Goal: Task Accomplishment & Management: Use online tool/utility

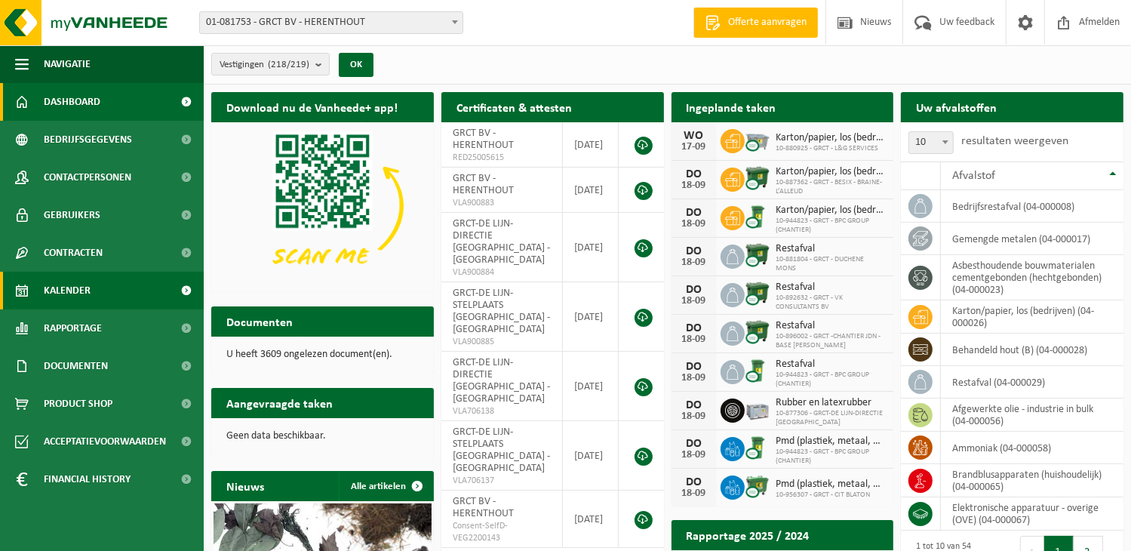
click at [187, 287] on span at bounding box center [187, 291] width 34 height 38
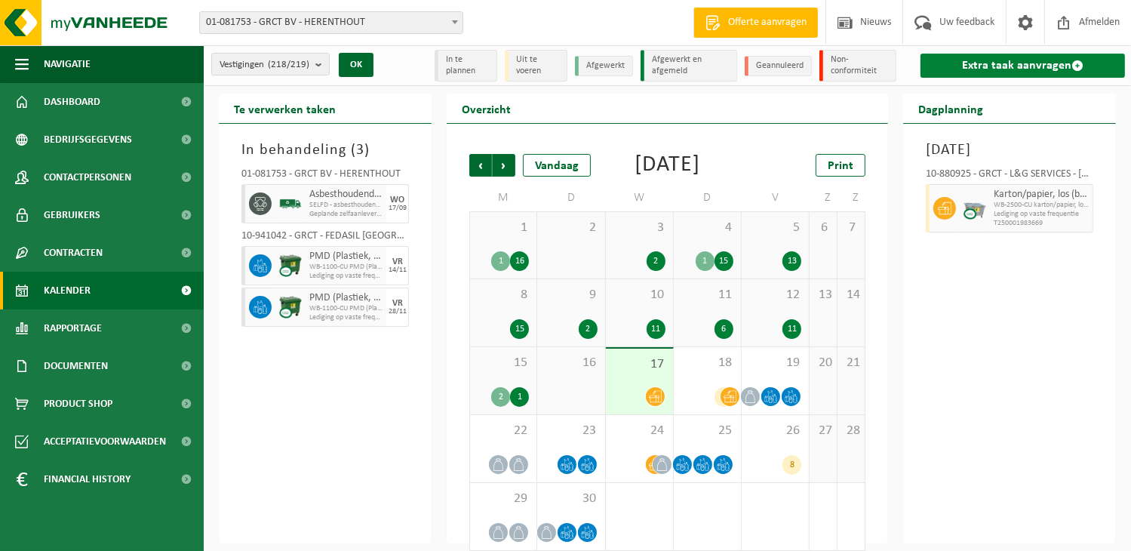
click at [991, 62] on link "Extra taak aanvragen" at bounding box center [1022, 66] width 204 height 24
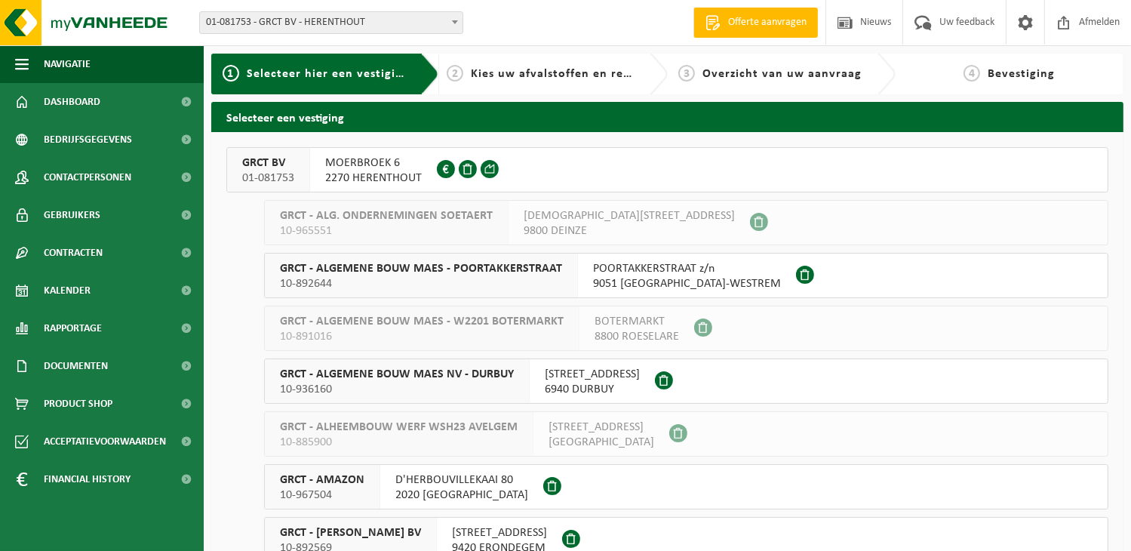
click at [373, 164] on span "MOERBROEK 6" at bounding box center [373, 162] width 97 height 15
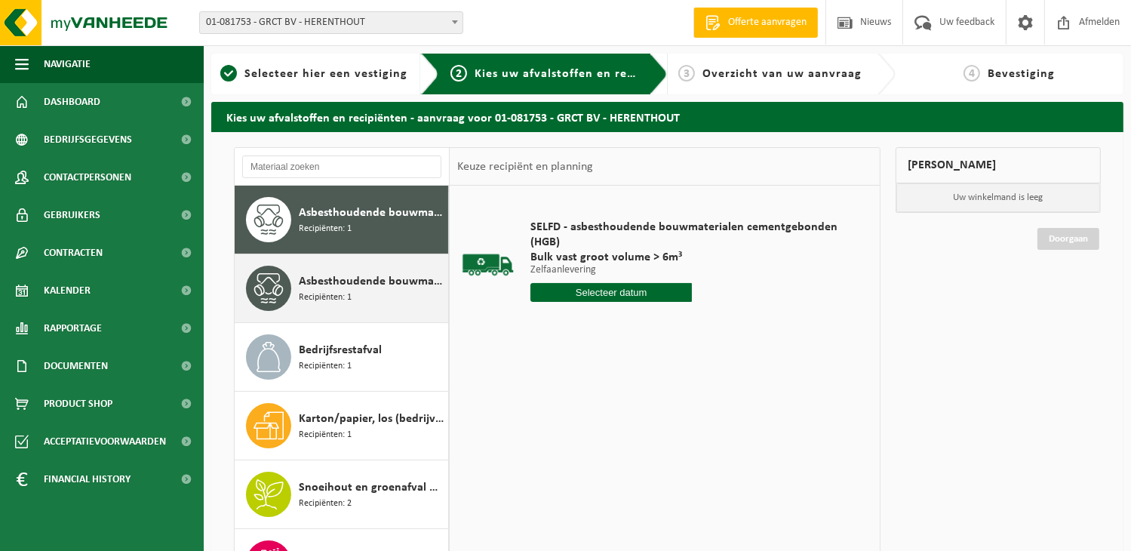
click at [338, 294] on span "Recipiënten: 1" at bounding box center [325, 297] width 53 height 14
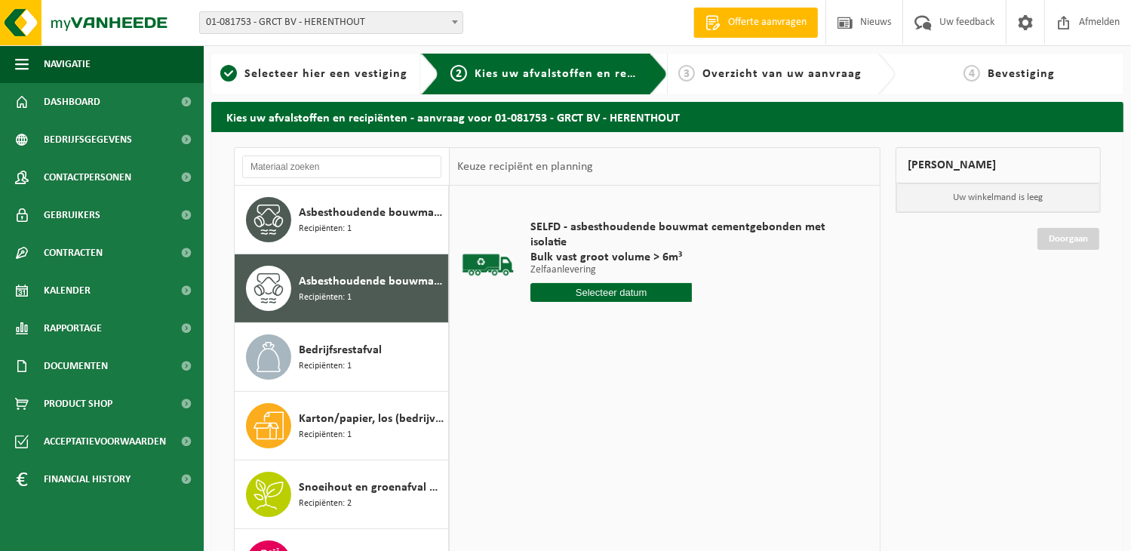
click at [615, 292] on input "text" at bounding box center [610, 292] width 161 height 19
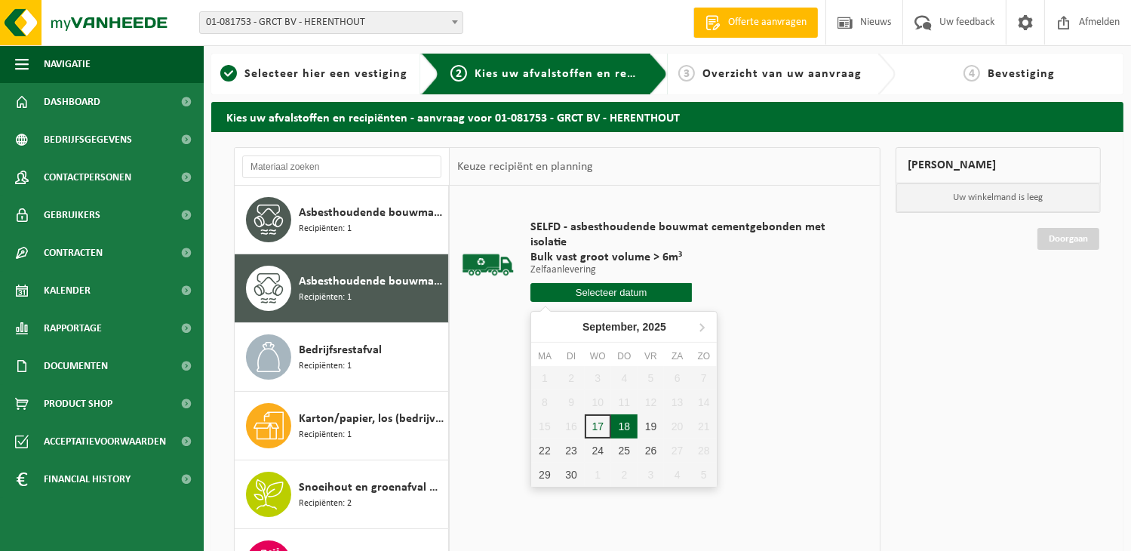
click at [624, 422] on div "18" at bounding box center [624, 426] width 26 height 24
type input "Van 2025-09-18"
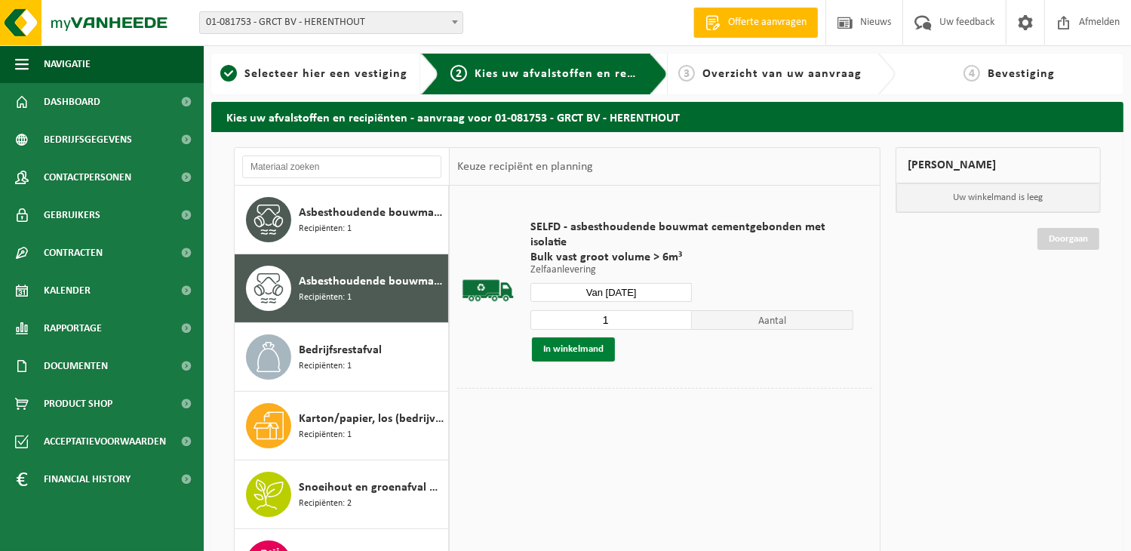
click at [594, 349] on button "In winkelmand" at bounding box center [573, 349] width 83 height 24
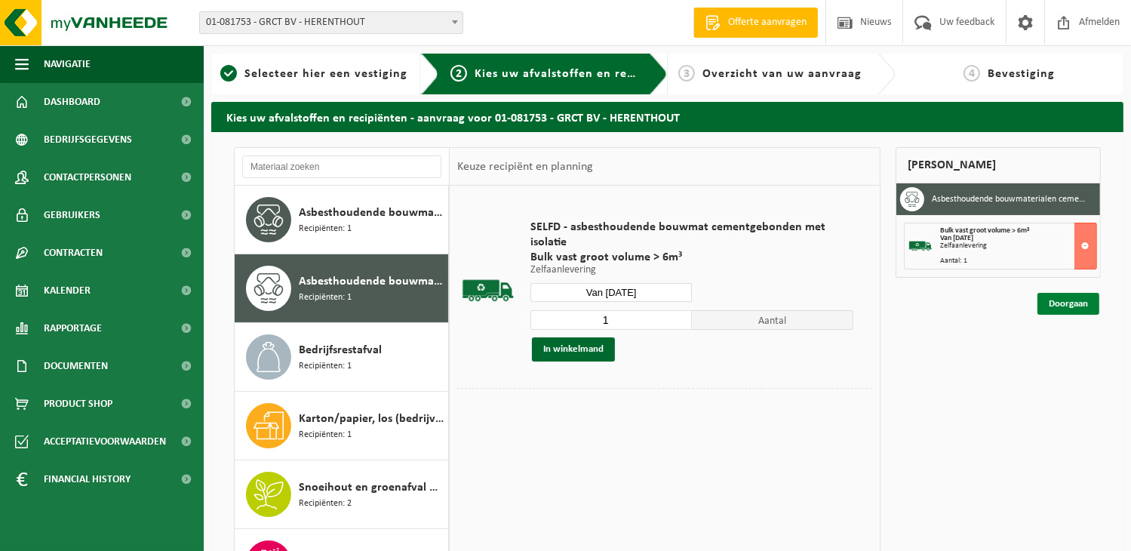
click at [1070, 302] on link "Doorgaan" at bounding box center [1068, 304] width 62 height 22
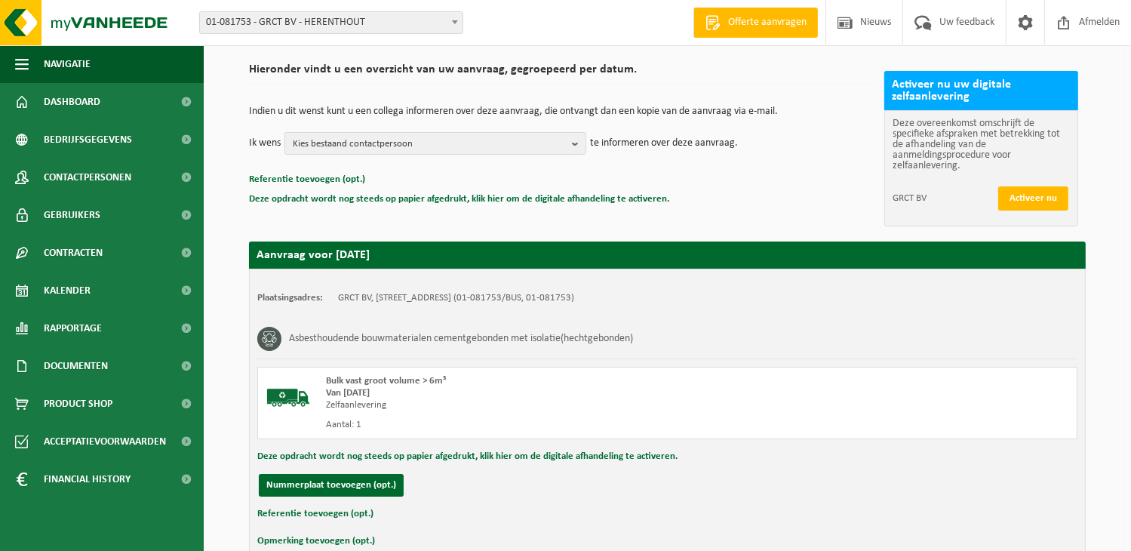
scroll to position [189, 0]
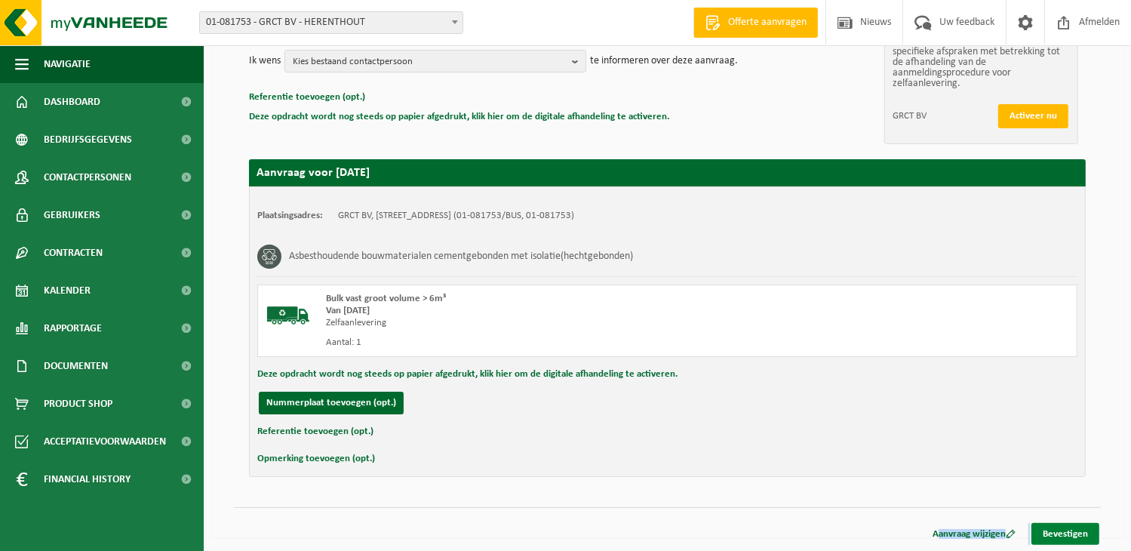
click at [1059, 520] on div "Aanvraag wijzigen Bevestigen" at bounding box center [667, 515] width 867 height 16
click at [1068, 533] on link "Bevestigen" at bounding box center [1065, 534] width 68 height 22
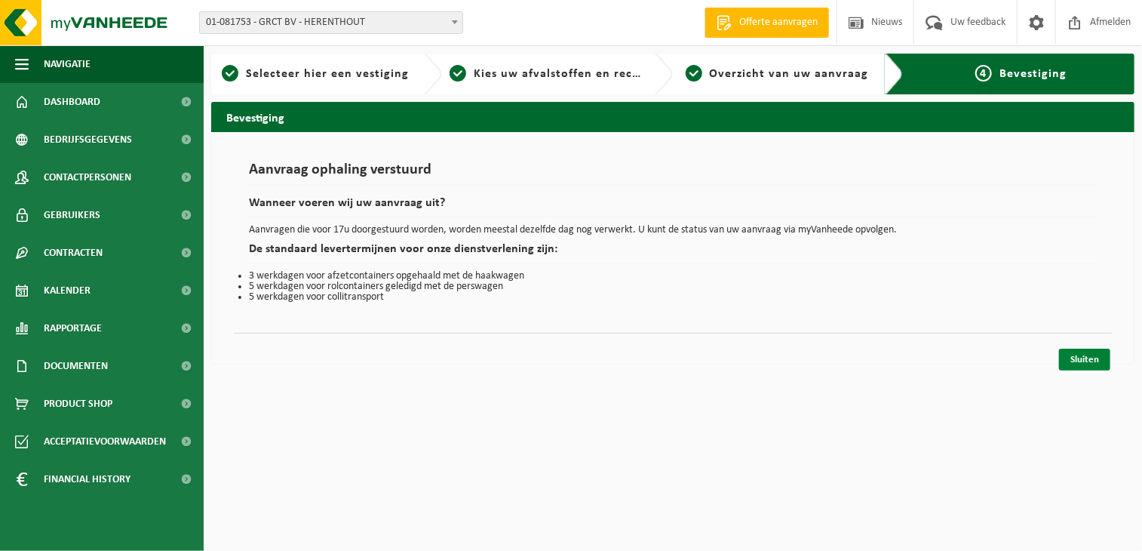
click at [1084, 349] on link "Sluiten" at bounding box center [1084, 360] width 51 height 22
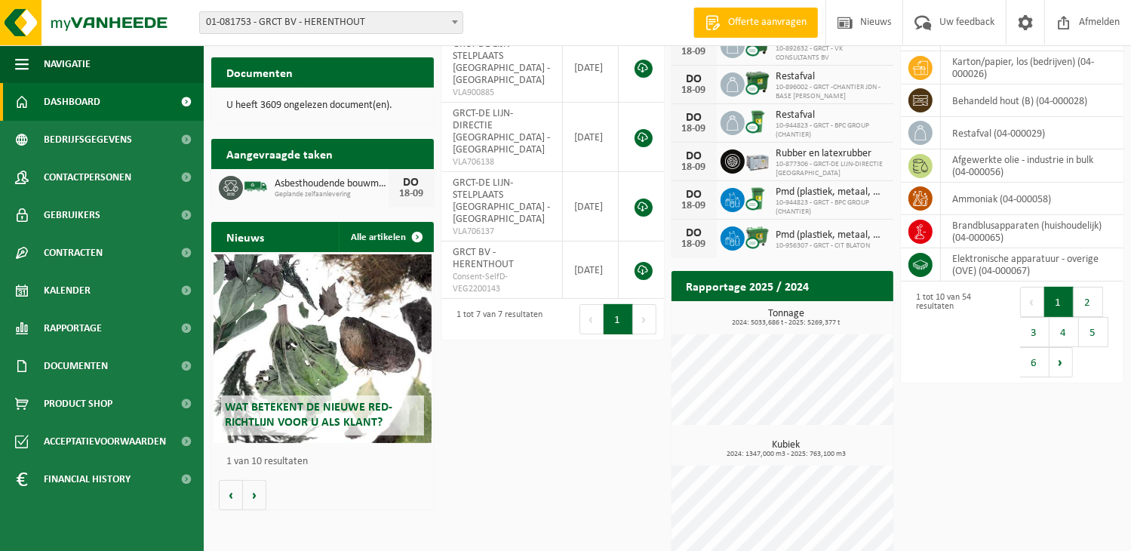
scroll to position [269, 0]
